Goal: Information Seeking & Learning: Understand process/instructions

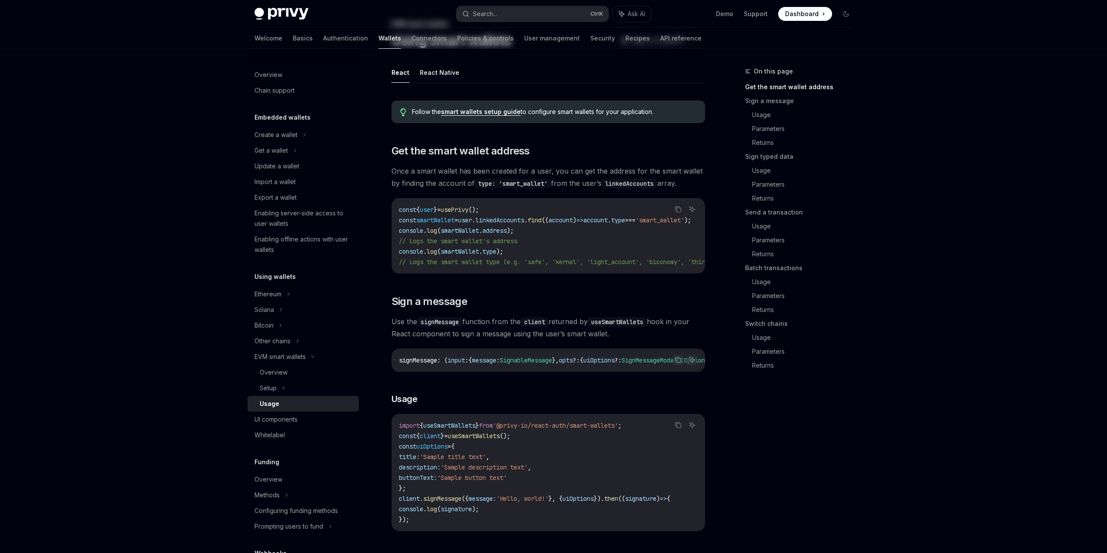
scroll to position [87, 0]
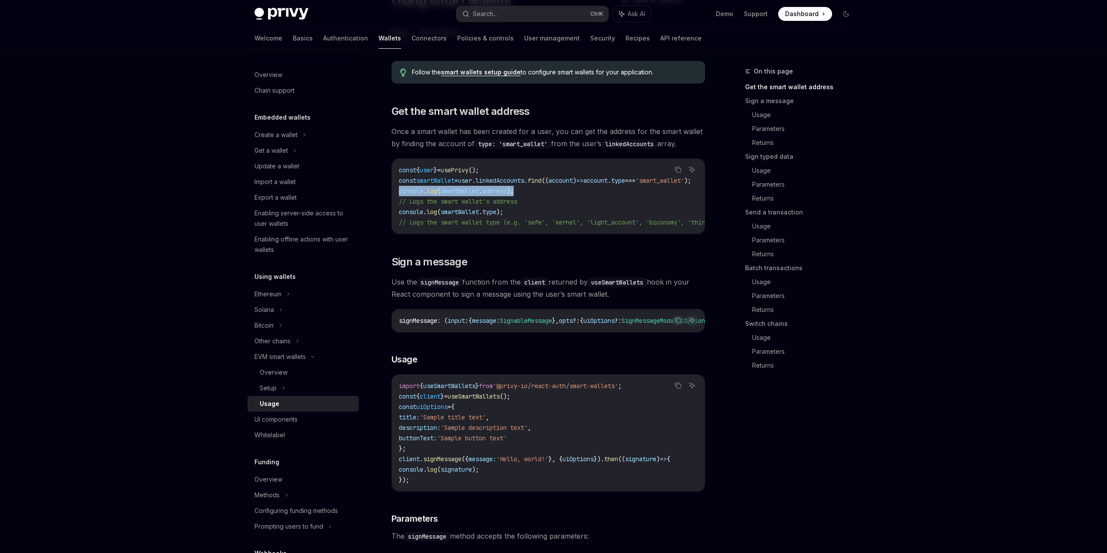
drag, startPoint x: 400, startPoint y: 191, endPoint x: 540, endPoint y: 195, distance: 140.5
click at [539, 195] on code "const { user } = usePrivy (); const smartWallet = user . linkedAccounts . find …" at bounding box center [616, 196] width 435 height 63
click at [524, 193] on code "const { user } = usePrivy (); const smartWallet = user . linkedAccounts . find …" at bounding box center [616, 196] width 435 height 63
drag, startPoint x: 400, startPoint y: 190, endPoint x: 534, endPoint y: 193, distance: 134.4
click at [534, 193] on code "const { user } = usePrivy (); const smartWallet = user . linkedAccounts . find …" at bounding box center [616, 196] width 435 height 63
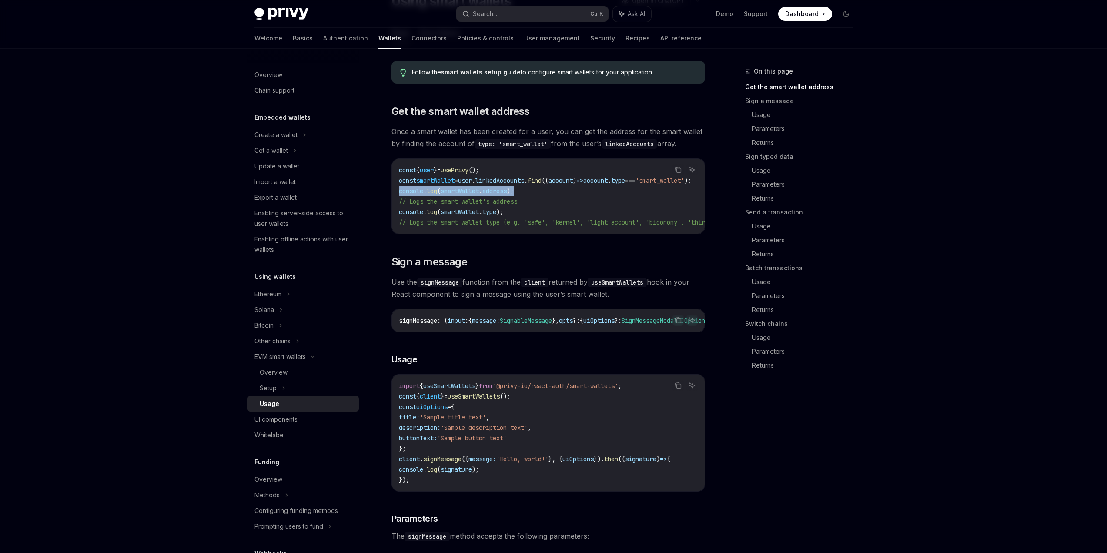
click at [534, 193] on code "const { user } = usePrivy (); const smartWallet = user . linkedAccounts . find …" at bounding box center [616, 196] width 435 height 63
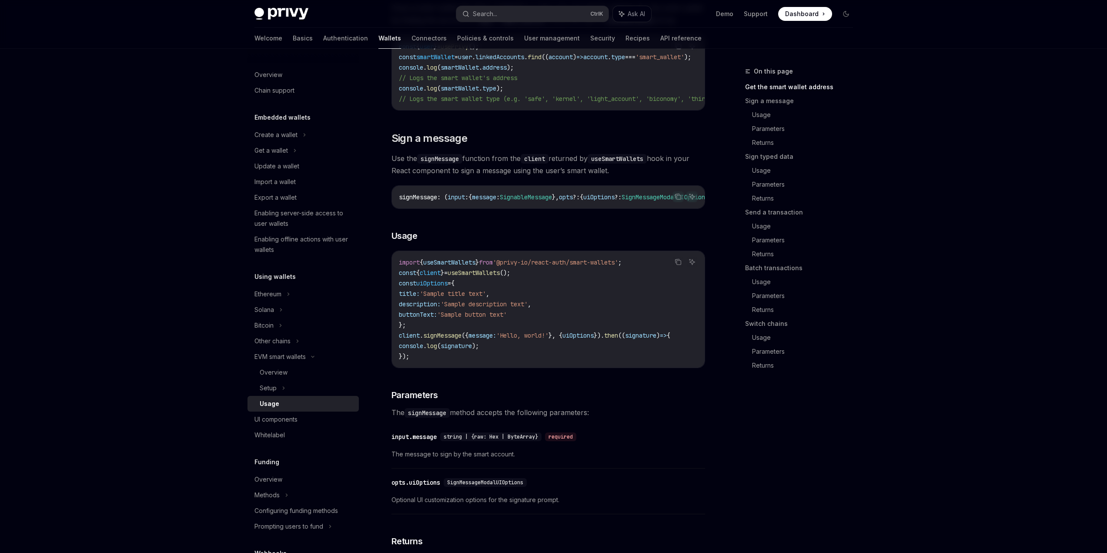
scroll to position [217, 0]
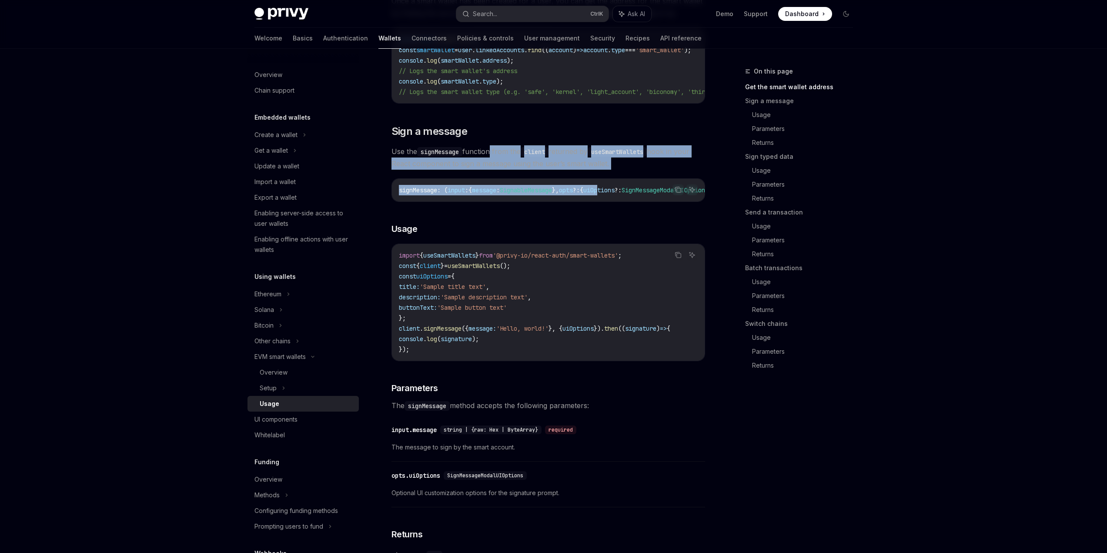
drag, startPoint x: 491, startPoint y: 155, endPoint x: 610, endPoint y: 173, distance: 120.1
click at [570, 167] on span "Use the signMessage function from the client returned by useSmartWallets hook i…" at bounding box center [547, 157] width 313 height 24
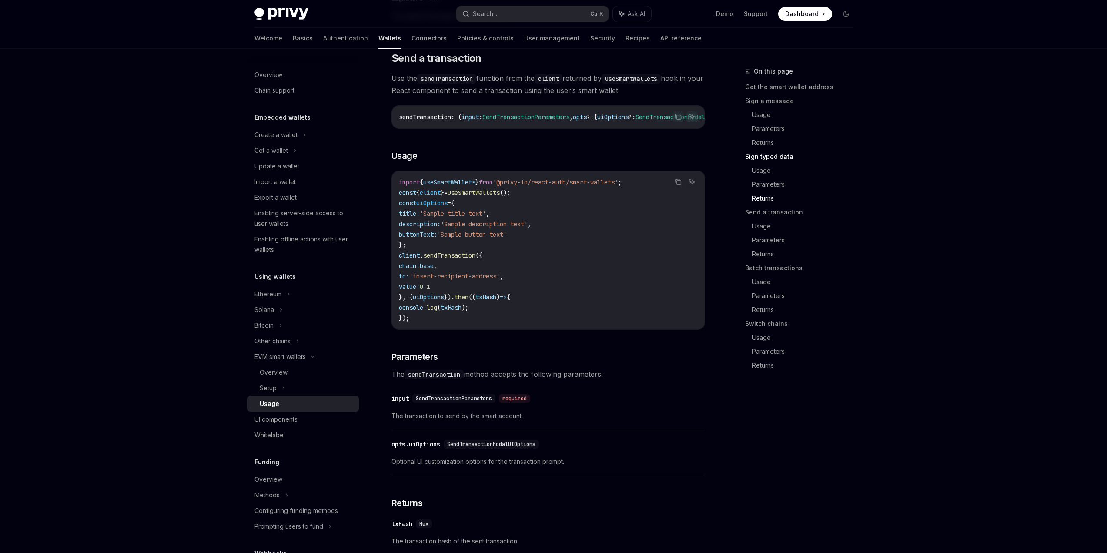
scroll to position [1304, 0]
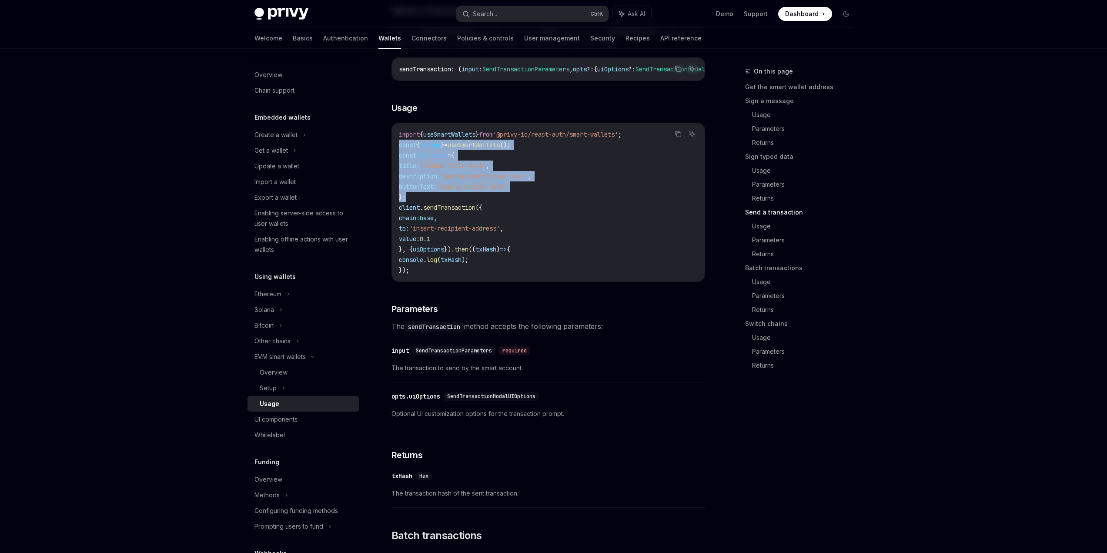
drag, startPoint x: 398, startPoint y: 167, endPoint x: 425, endPoint y: 221, distance: 60.7
click at [425, 221] on div "import { useSmartWallets } from '@privy-io/react-auth/smart-wallets' ; const { …" at bounding box center [548, 202] width 313 height 158
click at [441, 219] on code "import { useSmartWallets } from '@privy-io/react-auth/smart-wallets' ; const { …" at bounding box center [548, 202] width 299 height 146
drag, startPoint x: 399, startPoint y: 167, endPoint x: 422, endPoint y: 215, distance: 53.7
click at [422, 215] on code "import { useSmartWallets } from '@privy-io/react-auth/smart-wallets' ; const { …" at bounding box center [548, 202] width 299 height 146
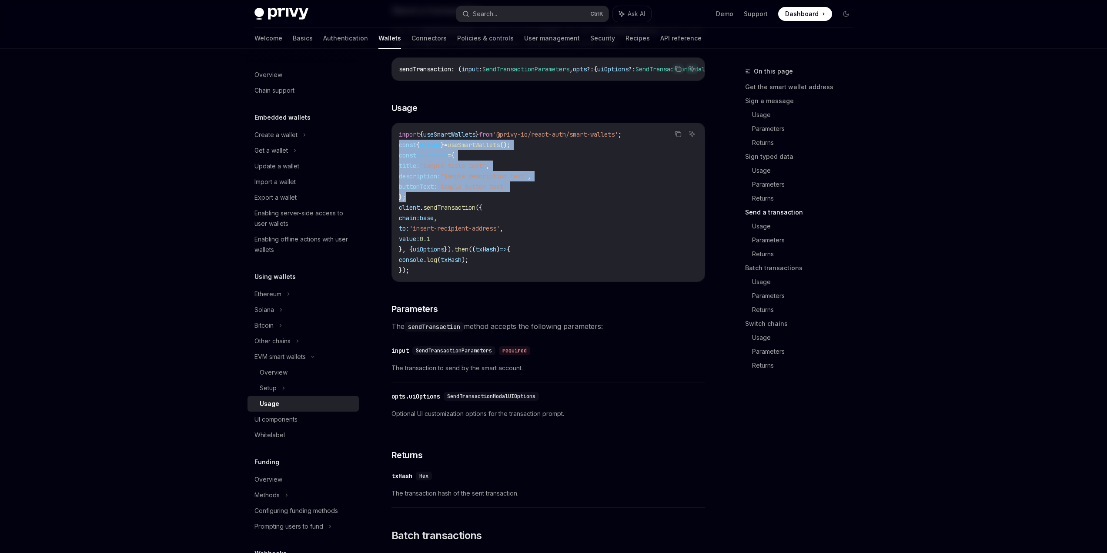
click at [434, 212] on code "import { useSmartWallets } from '@privy-io/react-auth/smart-wallets' ; const { …" at bounding box center [548, 202] width 299 height 146
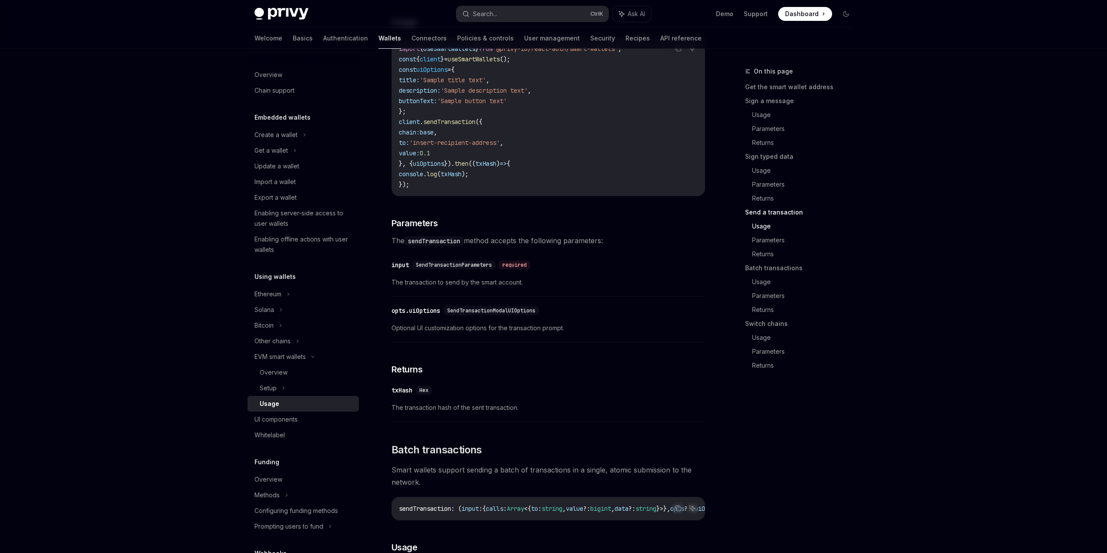
scroll to position [1391, 0]
drag, startPoint x: 400, startPoint y: 183, endPoint x: 428, endPoint y: 203, distance: 34.7
click at [428, 188] on code "import { useSmartWallets } from '@privy-io/react-auth/smart-wallets' ; const { …" at bounding box center [548, 115] width 299 height 146
click at [447, 188] on code "import { useSmartWallets } from '@privy-io/react-auth/smart-wallets' ; const { …" at bounding box center [548, 115] width 299 height 146
drag, startPoint x: 399, startPoint y: 183, endPoint x: 421, endPoint y: 203, distance: 30.8
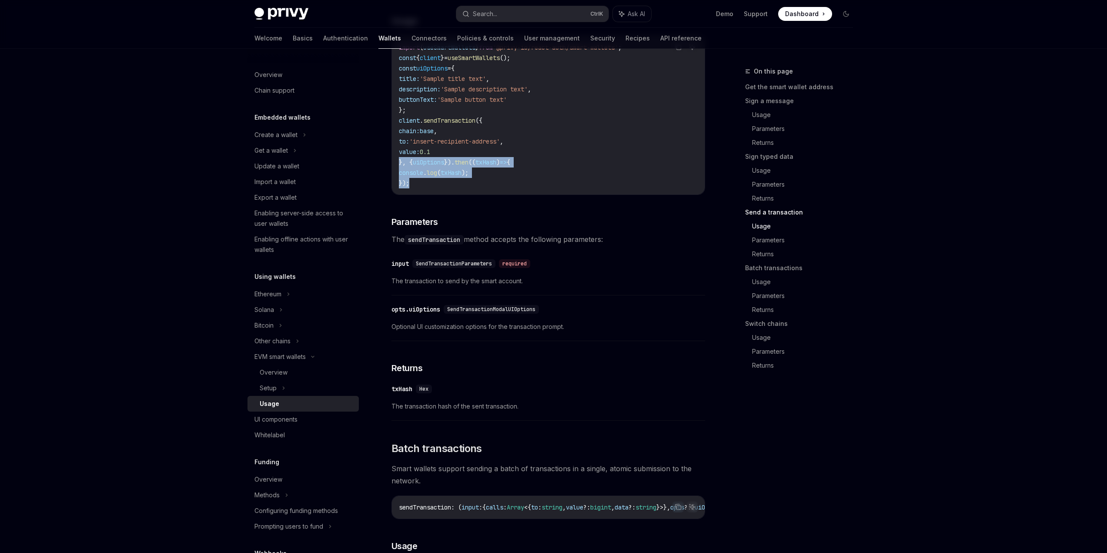
click at [421, 188] on code "import { useSmartWallets } from '@privy-io/react-auth/smart-wallets' ; const { …" at bounding box center [548, 115] width 299 height 146
click at [442, 188] on code "import { useSmartWallets } from '@privy-io/react-auth/smart-wallets' ; const { …" at bounding box center [548, 115] width 299 height 146
drag, startPoint x: 398, startPoint y: 181, endPoint x: 427, endPoint y: 207, distance: 38.2
click at [425, 188] on code "import { useSmartWallets } from '@privy-io/react-auth/smart-wallets' ; const { …" at bounding box center [548, 115] width 299 height 146
click at [444, 188] on code "import { useSmartWallets } from '@privy-io/react-auth/smart-wallets' ; const { …" at bounding box center [548, 115] width 299 height 146
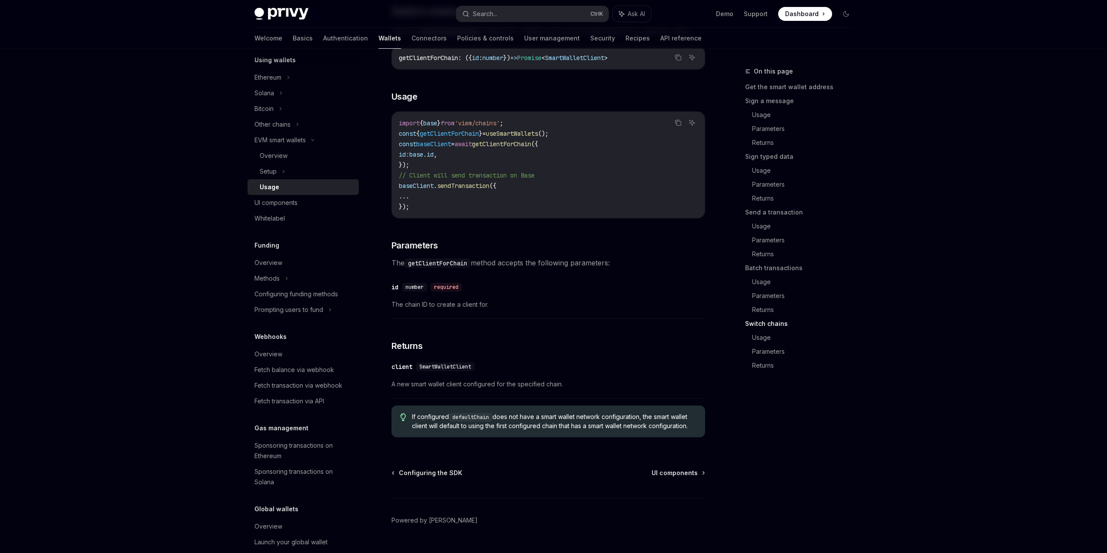
scroll to position [217, 0]
click at [289, 143] on div "EVM smart wallets" at bounding box center [279, 139] width 51 height 10
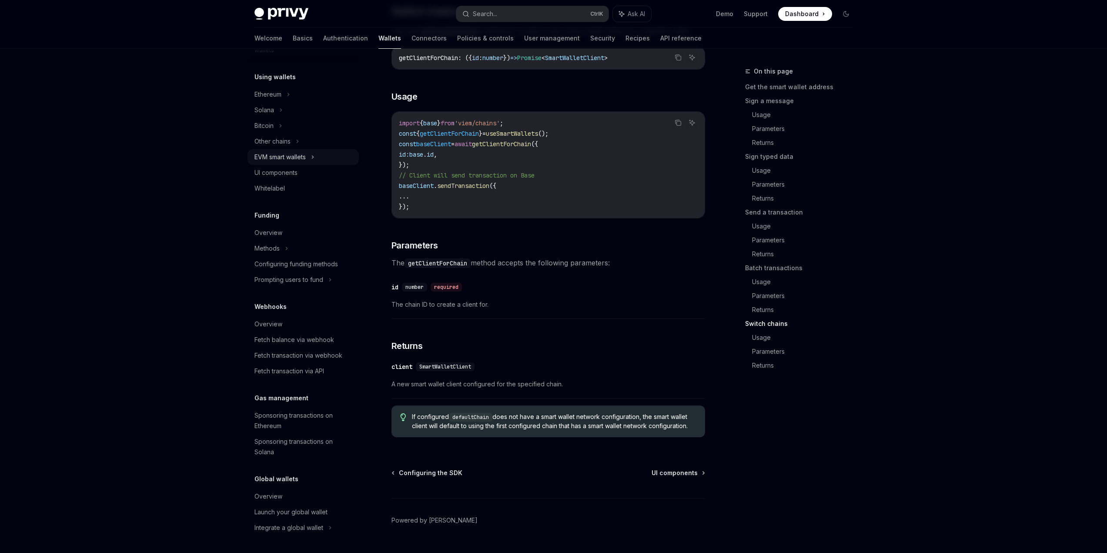
click at [281, 157] on div "EVM smart wallets" at bounding box center [279, 157] width 51 height 10
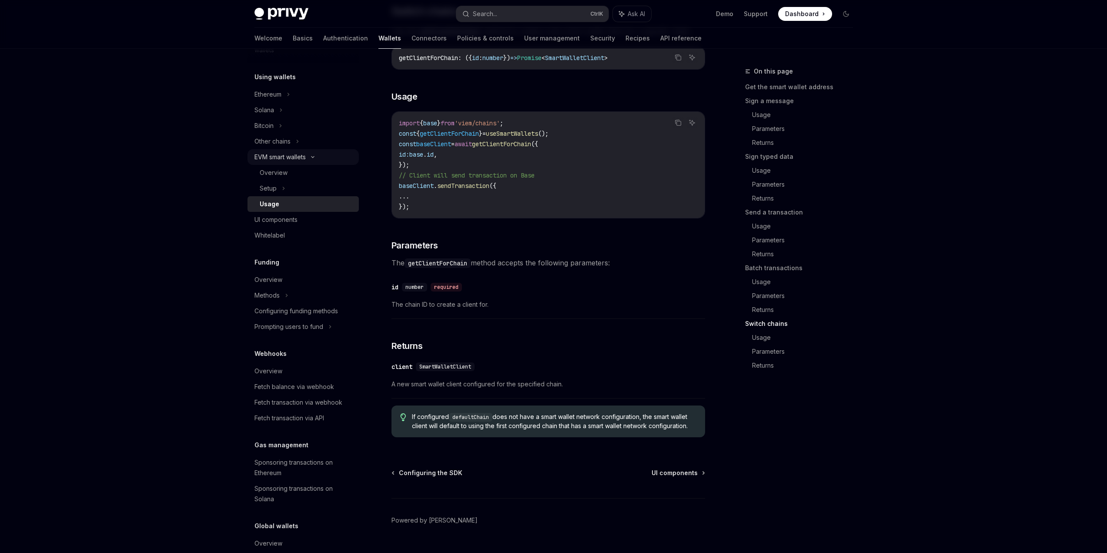
scroll to position [217, 0]
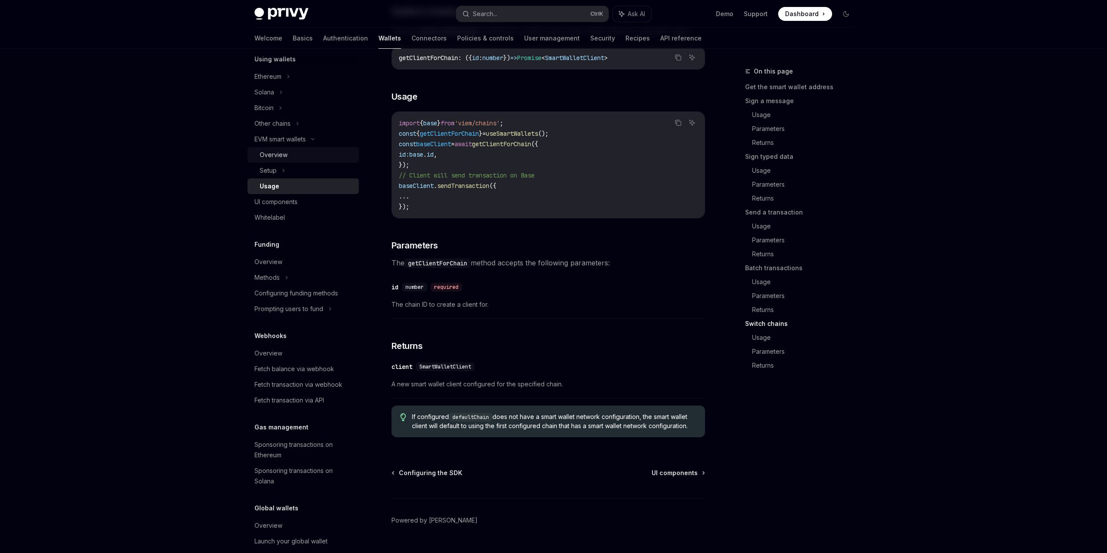
click at [271, 158] on div "Overview" at bounding box center [274, 155] width 28 height 10
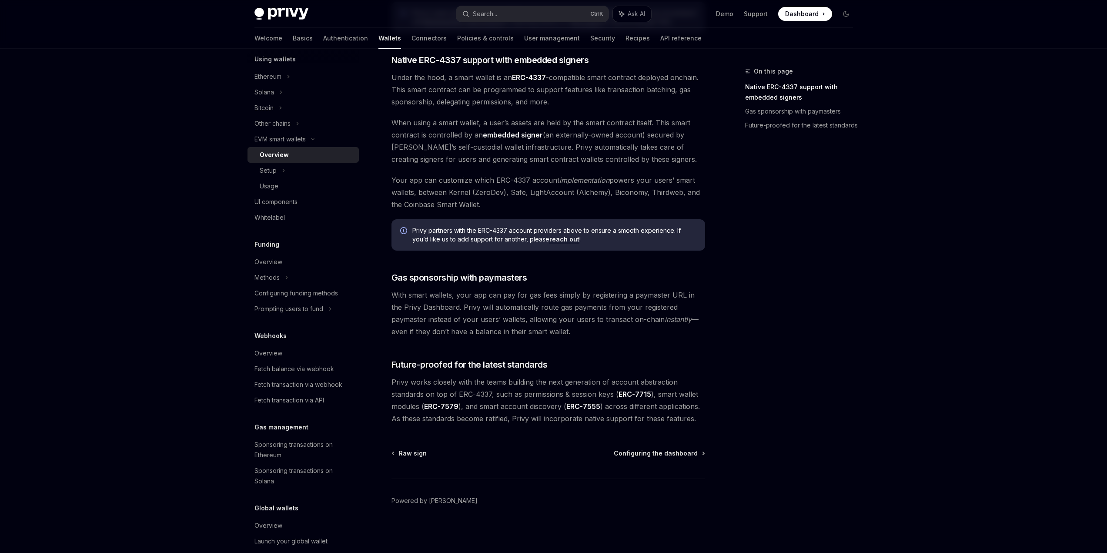
scroll to position [488, 0]
click at [270, 173] on div "Setup" at bounding box center [268, 170] width 17 height 10
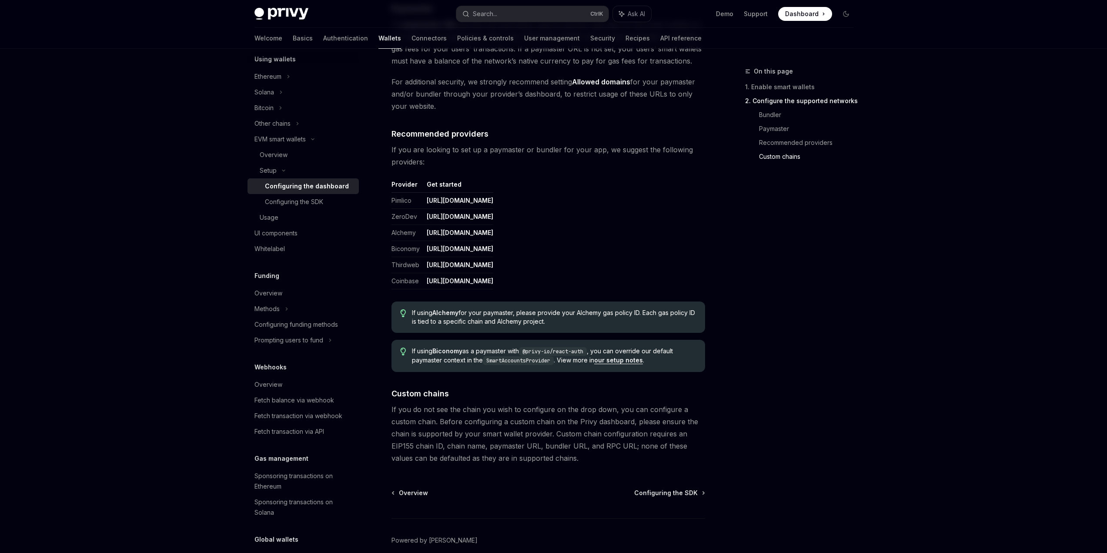
scroll to position [997, 0]
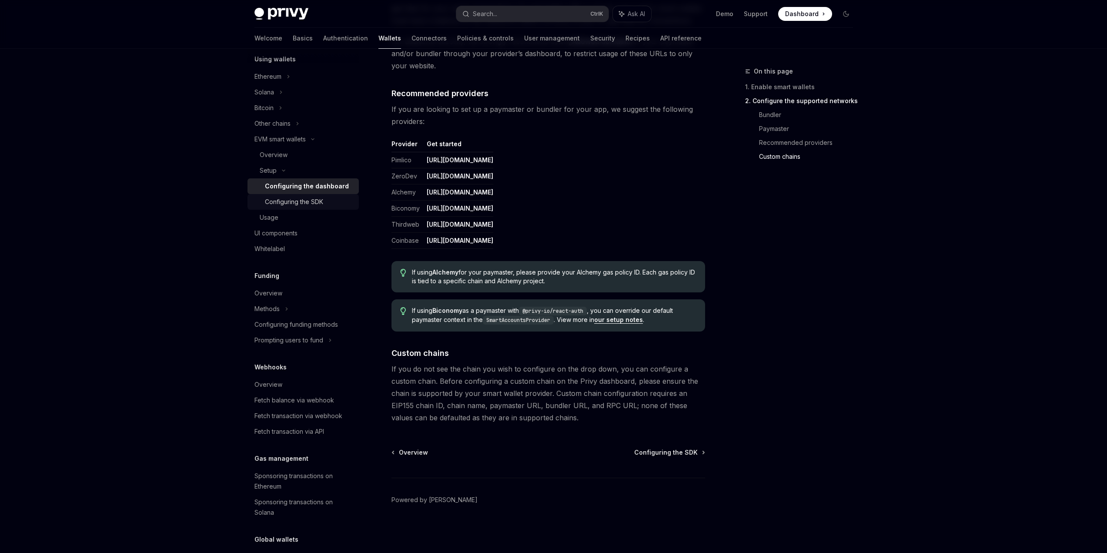
click at [290, 199] on div "Configuring the SDK" at bounding box center [294, 202] width 58 height 10
type textarea "*"
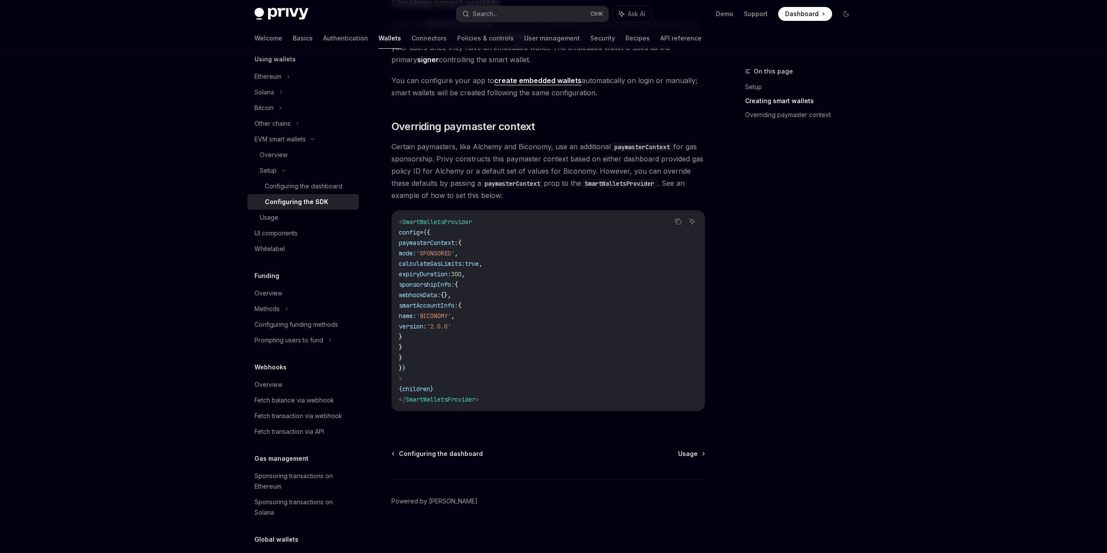
scroll to position [580, 0]
drag, startPoint x: 426, startPoint y: 294, endPoint x: 454, endPoint y: 345, distance: 58.8
click at [454, 345] on code "< SmartWalletsProvider config = { { paymasterContext: { mode: 'SPONSORED' , cal…" at bounding box center [548, 309] width 299 height 188
click at [530, 280] on code "< SmartWalletsProvider config = { { paymasterContext: { mode: 'SPONSORED' , cal…" at bounding box center [548, 309] width 299 height 188
drag, startPoint x: 421, startPoint y: 252, endPoint x: 451, endPoint y: 344, distance: 96.9
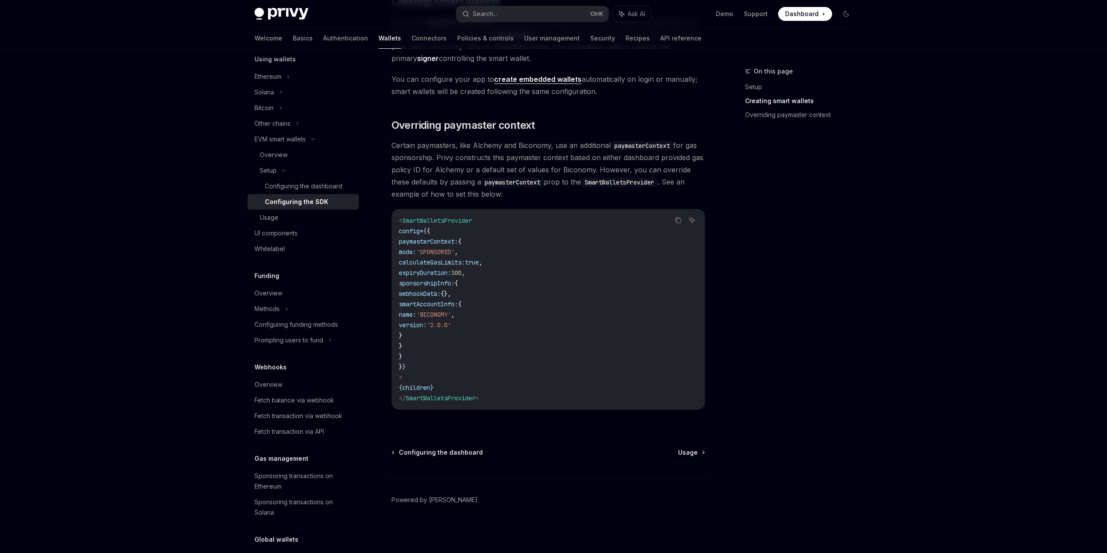
click at [451, 344] on code "< SmartWalletsProvider config = { { paymasterContext: { mode: 'SPONSORED' , cal…" at bounding box center [548, 309] width 299 height 188
click at [515, 348] on code "< SmartWalletsProvider config = { { paymasterContext: { mode: 'SPONSORED' , cal…" at bounding box center [548, 309] width 299 height 188
drag, startPoint x: 420, startPoint y: 271, endPoint x: 446, endPoint y: 344, distance: 77.3
click at [446, 344] on code "< SmartWalletsProvider config = { { paymasterContext: { mode: 'SPONSORED' , cal…" at bounding box center [548, 309] width 299 height 188
click at [480, 340] on code "< SmartWalletsProvider config = { { paymasterContext: { mode: 'SPONSORED' , cal…" at bounding box center [548, 309] width 299 height 188
